Goal: Task Accomplishment & Management: Complete application form

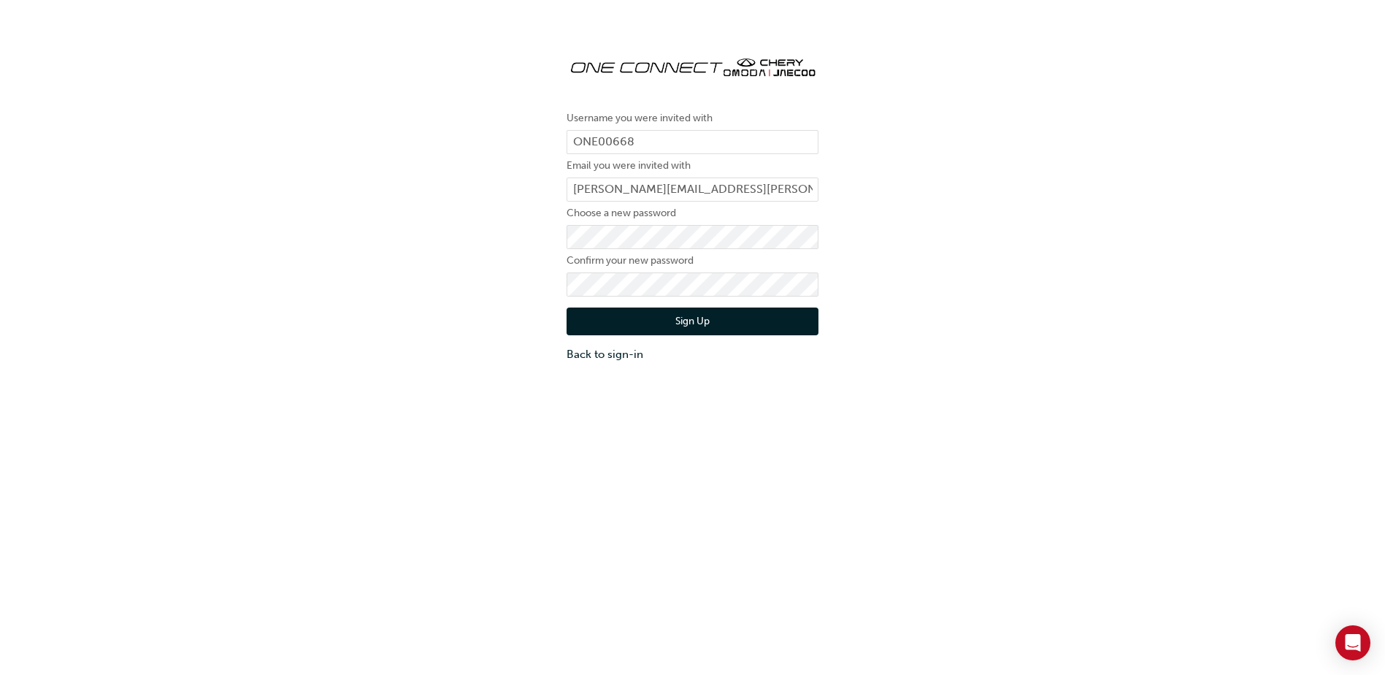
click at [707, 325] on button "Sign Up" at bounding box center [693, 321] width 252 height 28
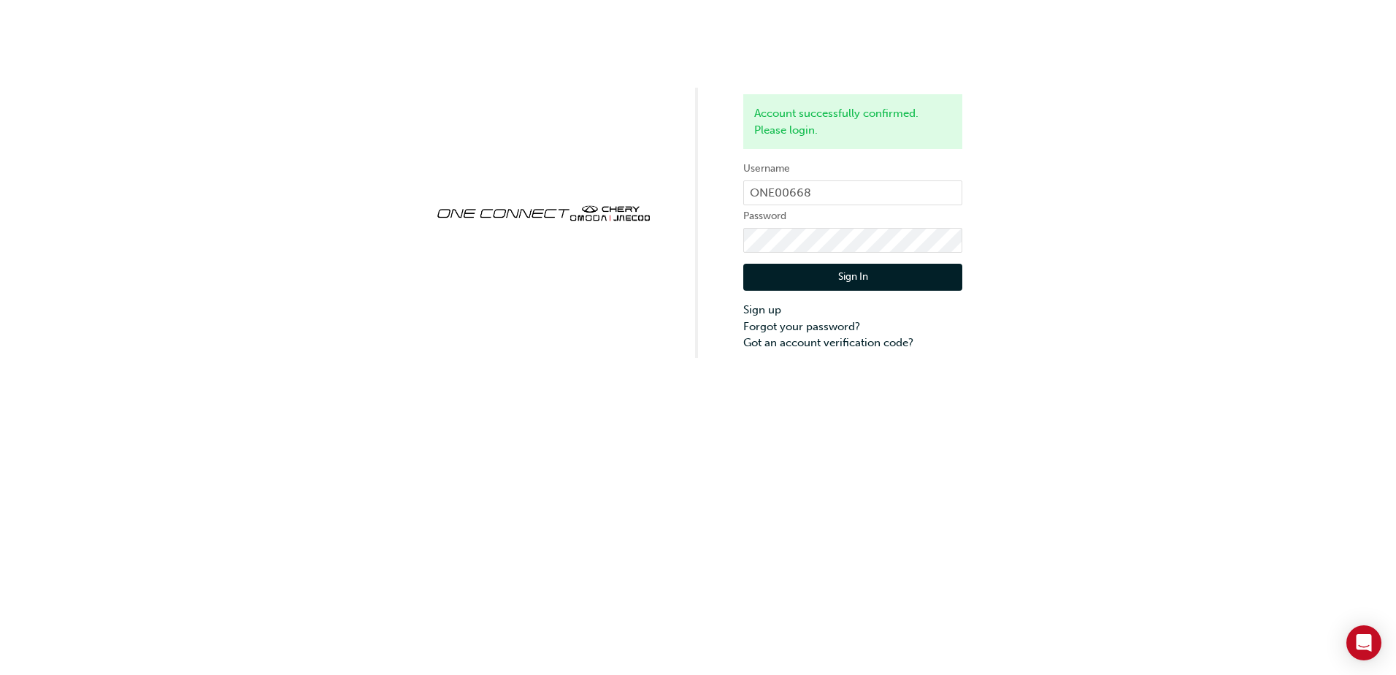
click at [808, 276] on button "Sign In" at bounding box center [852, 278] width 219 height 28
